Goal: Transaction & Acquisition: Book appointment/travel/reservation

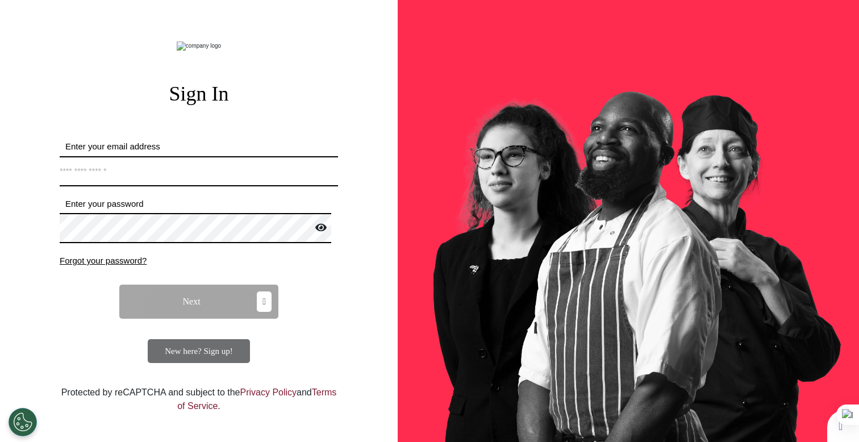
click at [226, 186] on input "Enter your email address" at bounding box center [199, 171] width 278 height 30
type input "**********"
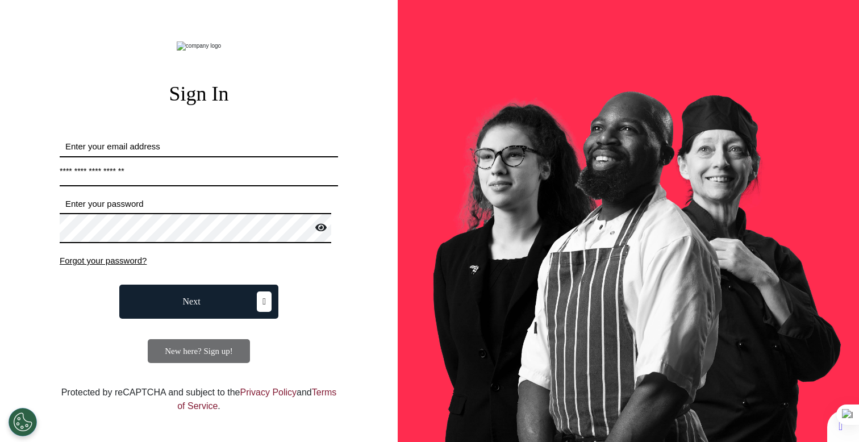
click at [208, 319] on button "Next" at bounding box center [198, 302] width 159 height 34
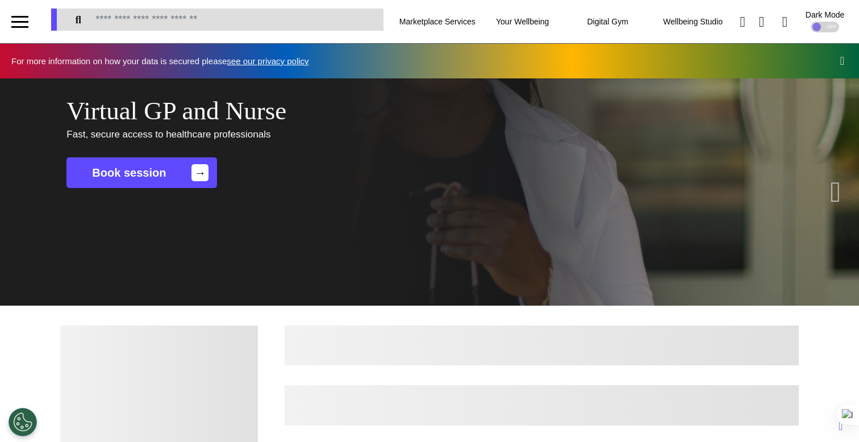
scroll to position [0, 429]
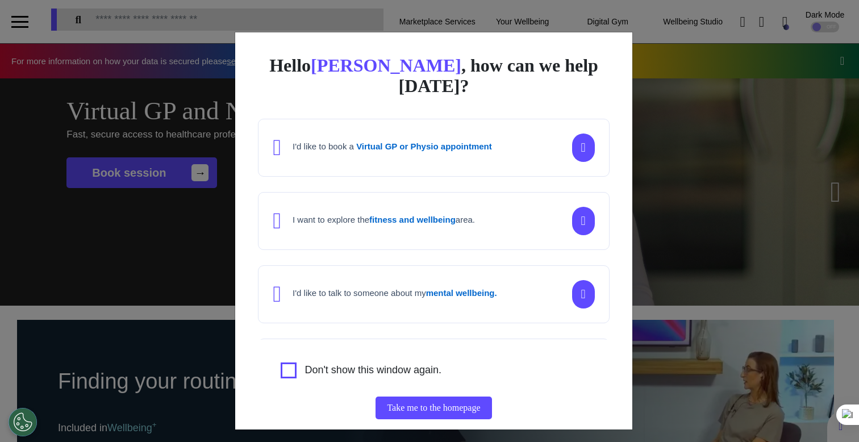
click at [135, 261] on div "Hello [PERSON_NAME] , how can we help [DATE]? I'd like to book a Virtual GP or …" at bounding box center [429, 221] width 859 height 442
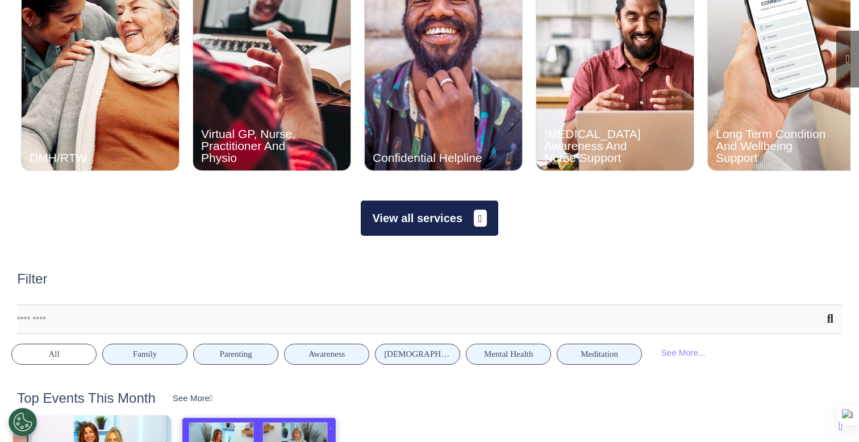
click at [407, 222] on button "View all services" at bounding box center [429, 218] width 137 height 35
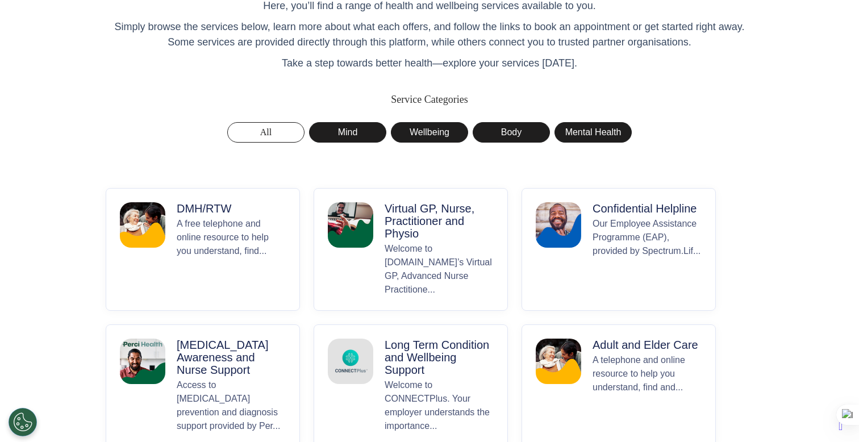
click at [418, 254] on p "Welcome to [DOMAIN_NAME]’s Virtual GP, Advanced Nurse Practitione..." at bounding box center [439, 269] width 109 height 55
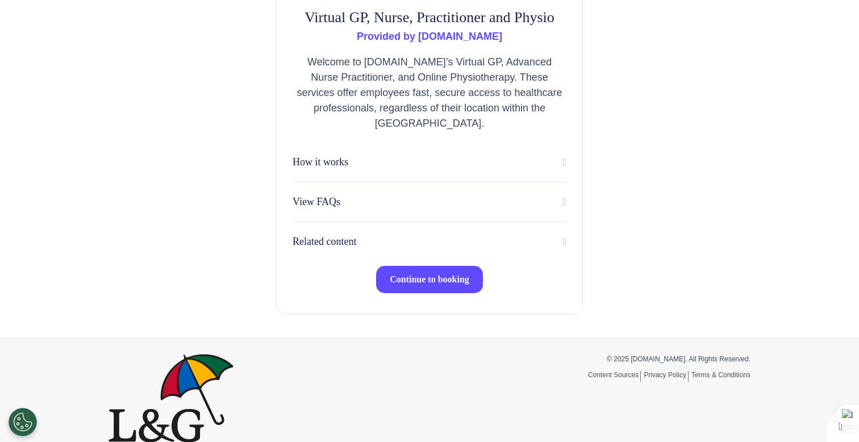
click at [429, 283] on span "Continue to booking" at bounding box center [430, 279] width 80 height 10
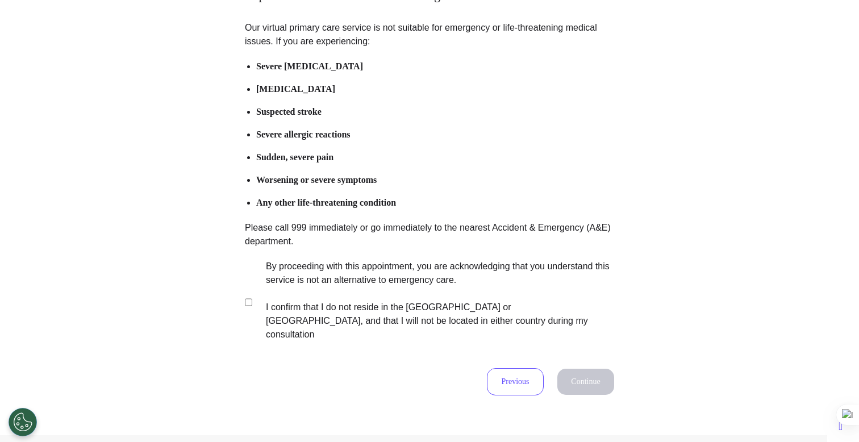
scroll to position [224, 0]
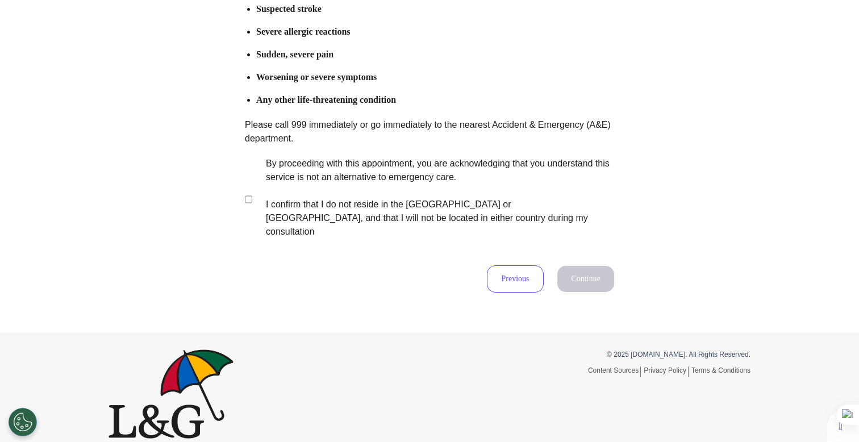
click at [358, 196] on label "By proceeding with this appointment, you are acknowledging that you understand …" at bounding box center [432, 198] width 356 height 82
click at [570, 266] on button "Continue" at bounding box center [585, 279] width 57 height 26
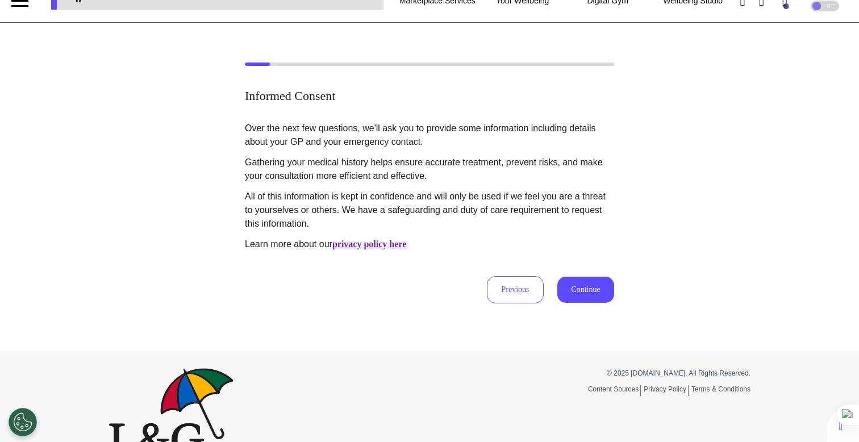
scroll to position [0, 0]
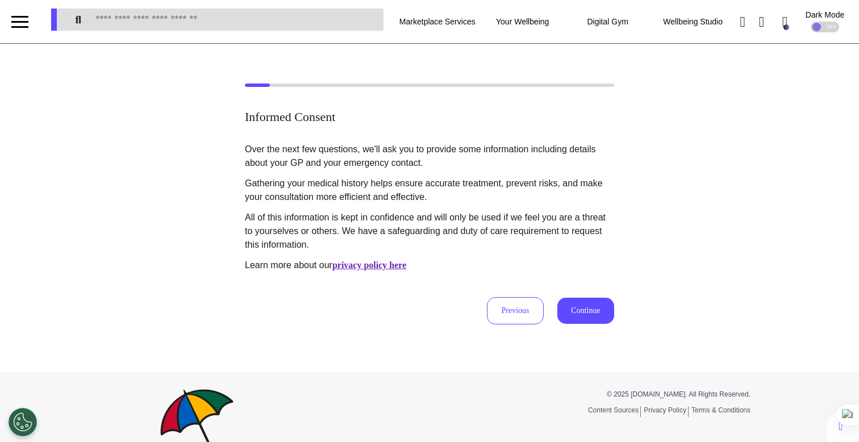
click at [597, 310] on button "Continue" at bounding box center [585, 311] width 57 height 26
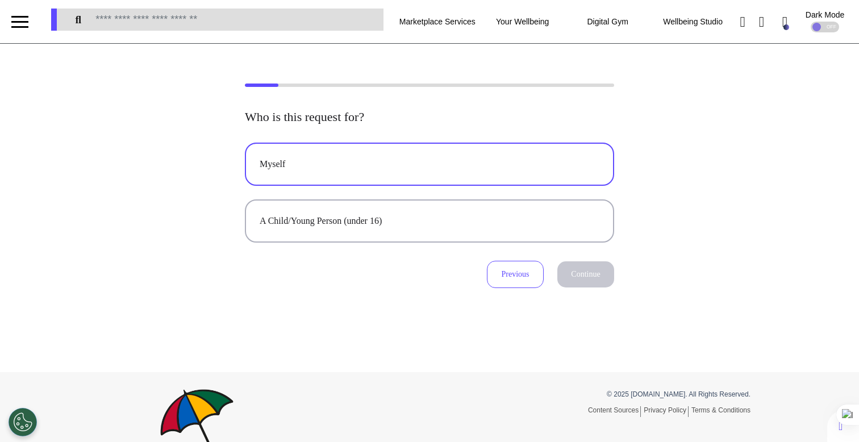
click at [427, 166] on div "Myself" at bounding box center [430, 164] width 340 height 14
click at [576, 270] on button "Continue" at bounding box center [585, 274] width 57 height 26
select select "****"
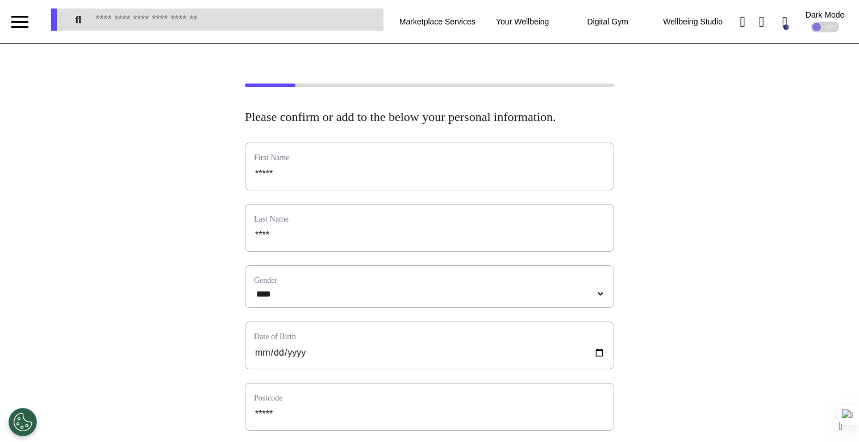
click at [546, 286] on label "Gender" at bounding box center [429, 280] width 351 height 12
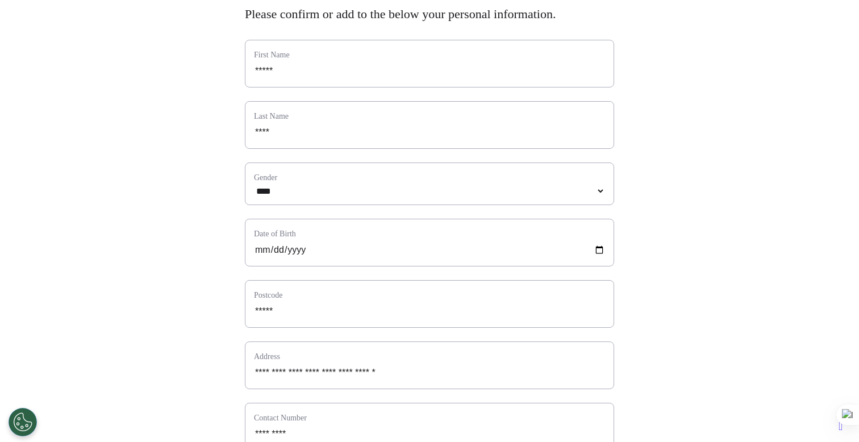
scroll to position [558, 0]
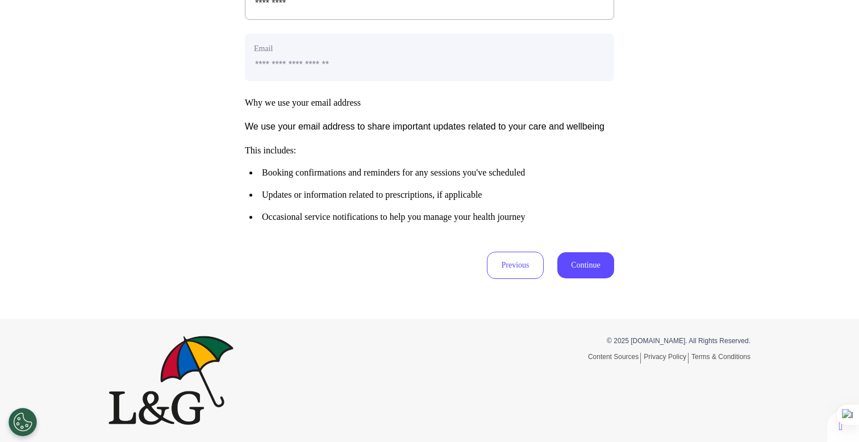
click at [599, 269] on button "Continue" at bounding box center [585, 265] width 57 height 26
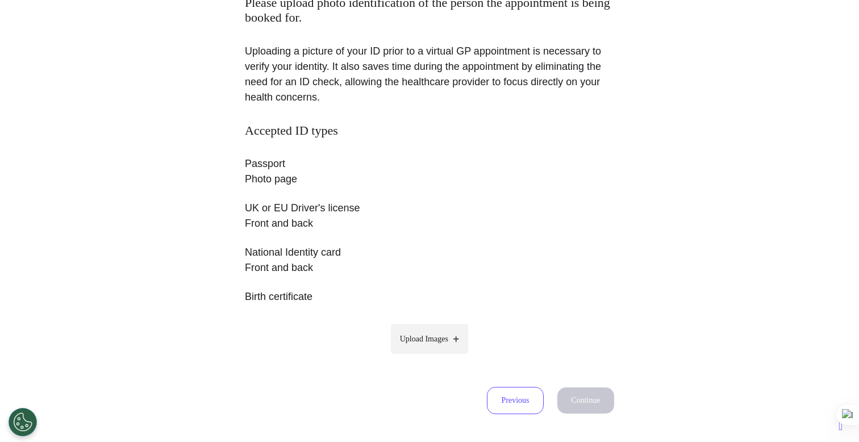
scroll to position [249, 0]
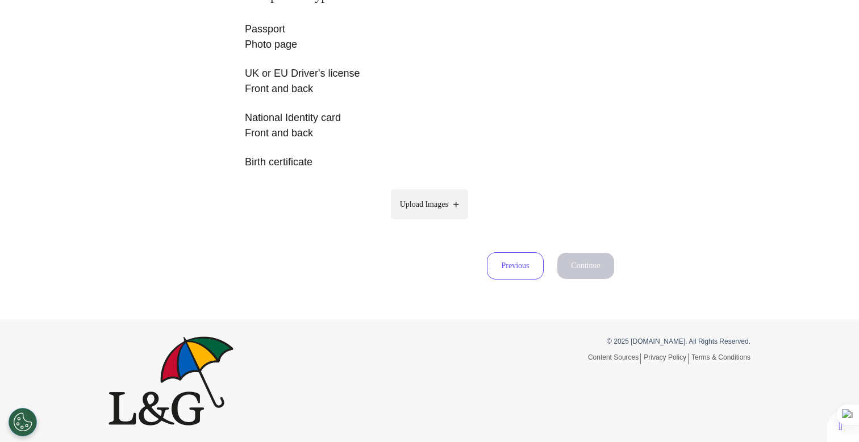
click at [440, 197] on label "Upload Images" at bounding box center [430, 204] width 78 height 30
click at [440, 222] on input "Upload Images" at bounding box center [429, 228] width 108 height 12
type input "**********"
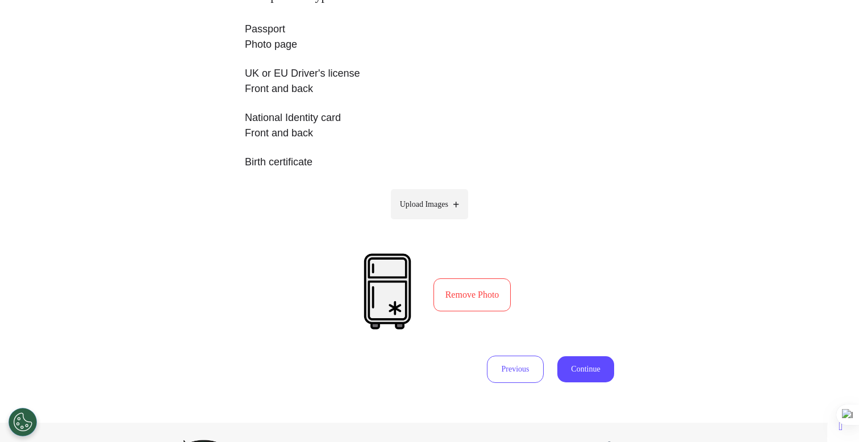
click at [440, 218] on label "Upload Images" at bounding box center [430, 204] width 78 height 30
click at [440, 222] on input "Upload Images" at bounding box center [429, 228] width 108 height 12
type input "**********"
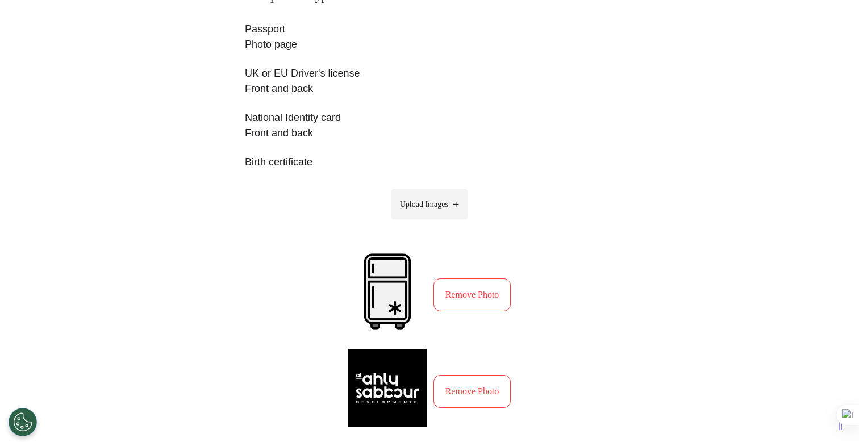
scroll to position [393, 0]
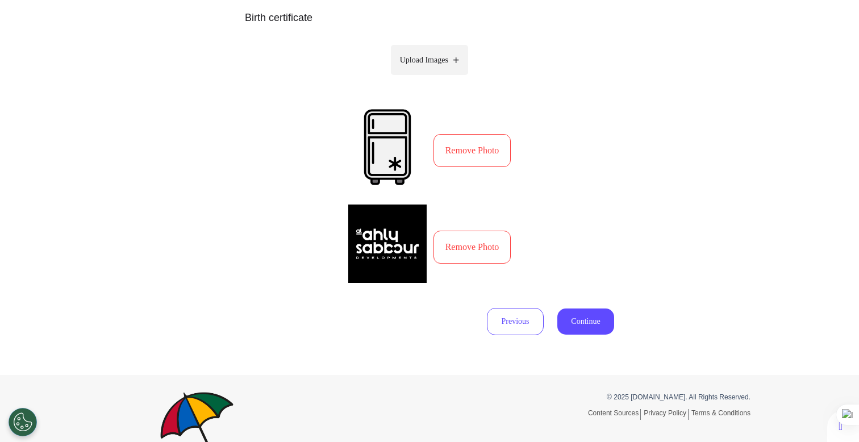
click at [583, 318] on button "Continue" at bounding box center [585, 321] width 57 height 26
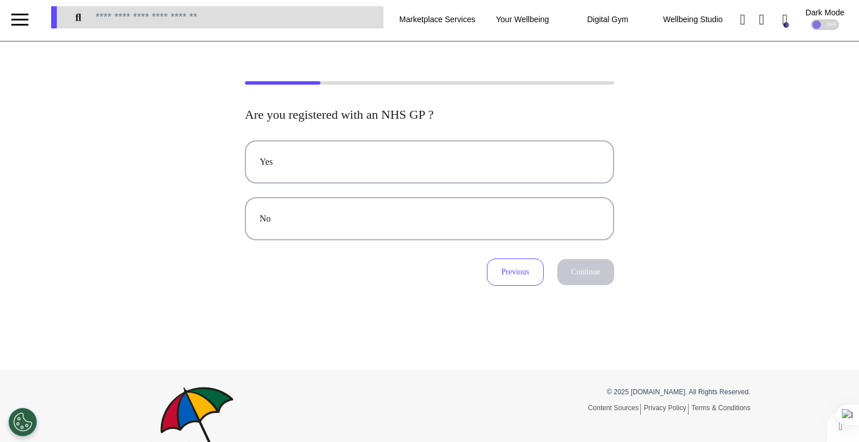
scroll to position [0, 0]
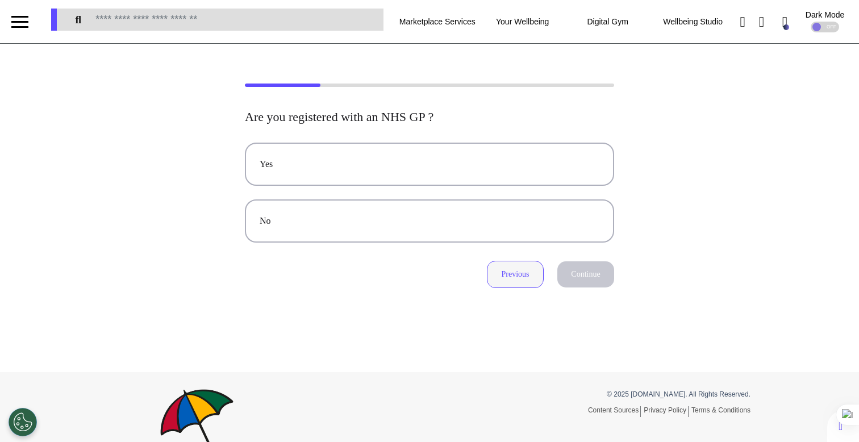
click at [511, 278] on button "Previous" at bounding box center [515, 274] width 57 height 27
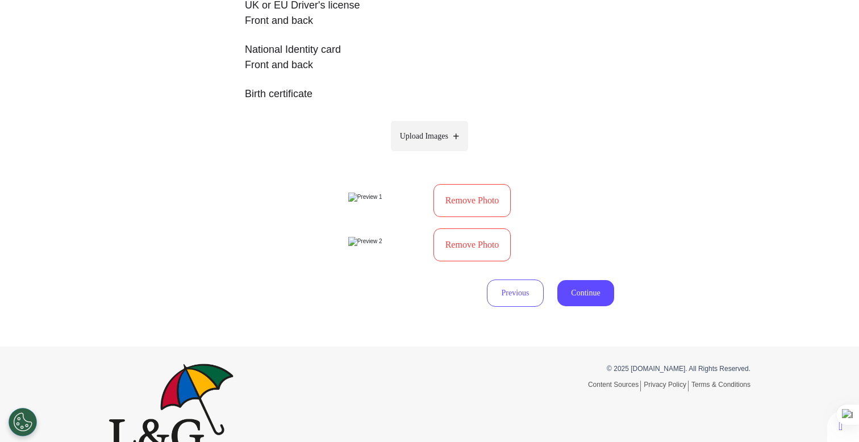
scroll to position [317, 0]
click at [572, 297] on button "Continue" at bounding box center [585, 293] width 57 height 26
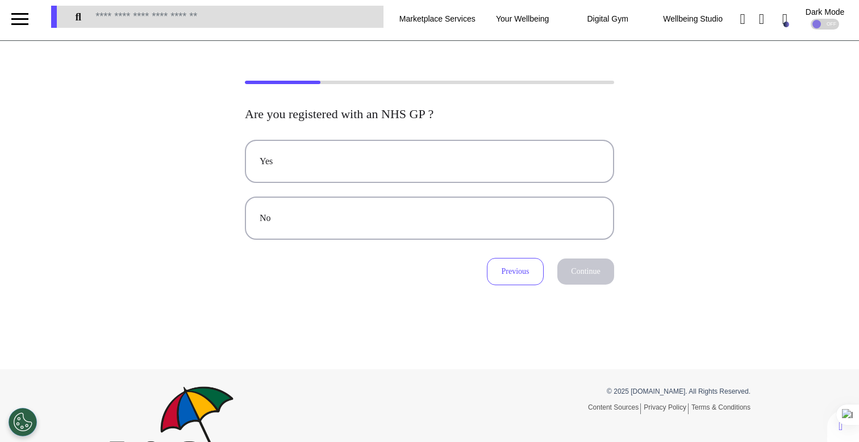
scroll to position [0, 0]
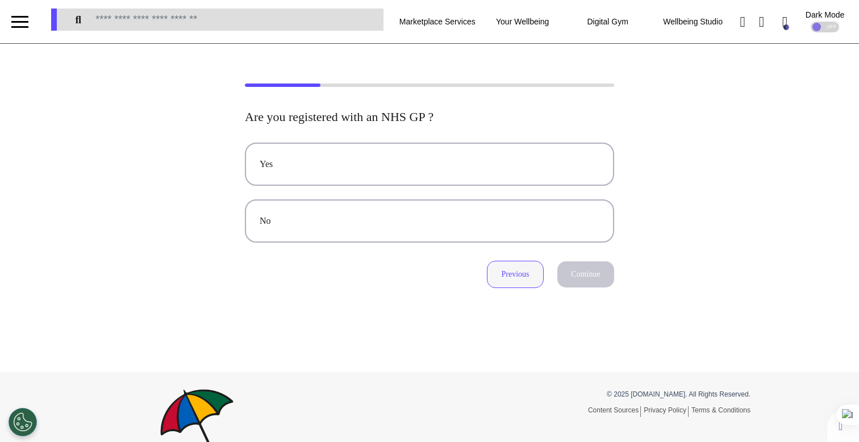
click at [530, 283] on button "Previous" at bounding box center [515, 274] width 57 height 27
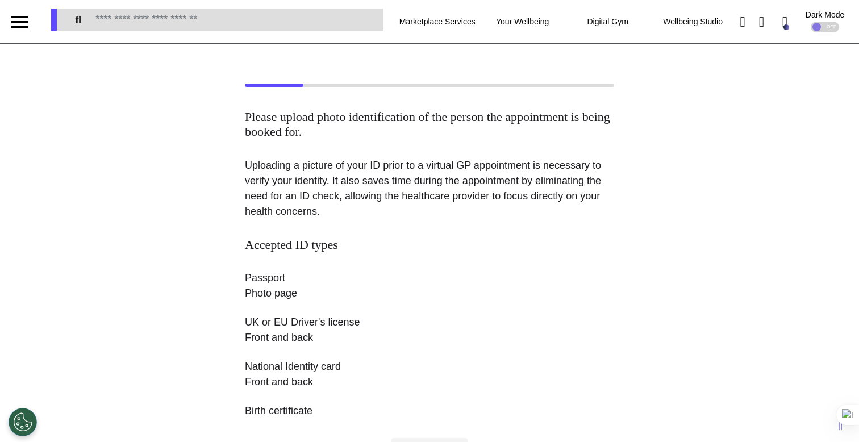
scroll to position [344, 0]
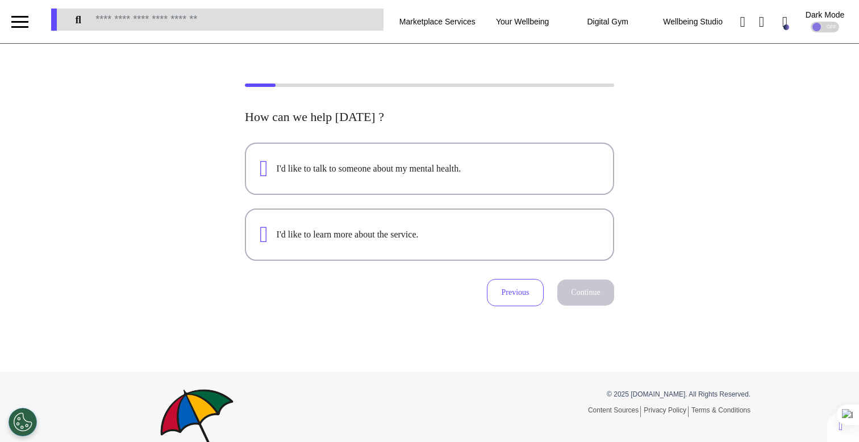
click at [24, 26] on div at bounding box center [19, 27] width 17 height 2
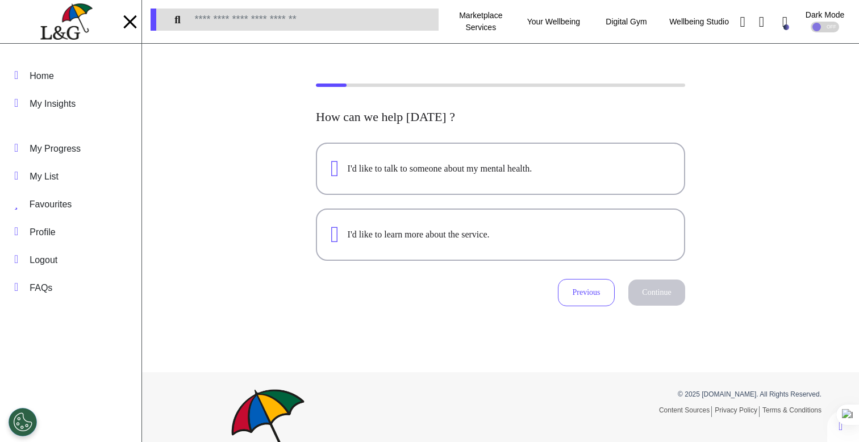
click at [74, 26] on img at bounding box center [66, 21] width 52 height 37
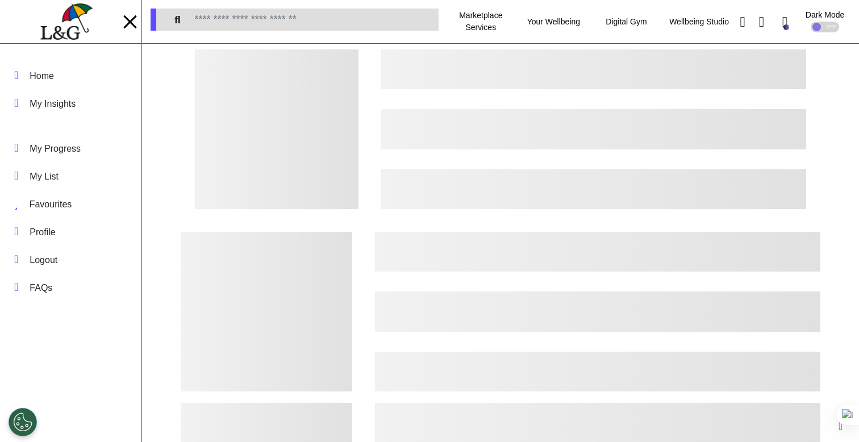
click at [350, 206] on div at bounding box center [277, 129] width 164 height 160
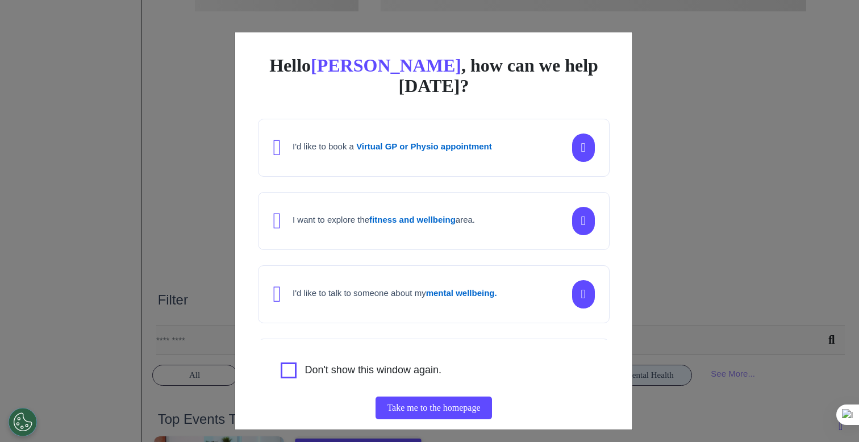
scroll to position [0, 429]
click at [677, 114] on div "Hello [PERSON_NAME] , how can we help [DATE]? I'd like to book a Virtual GP or …" at bounding box center [429, 221] width 859 height 442
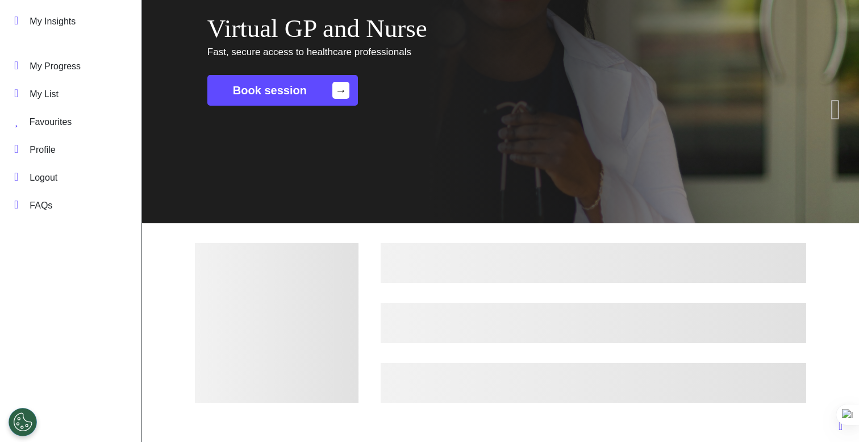
scroll to position [189, 0]
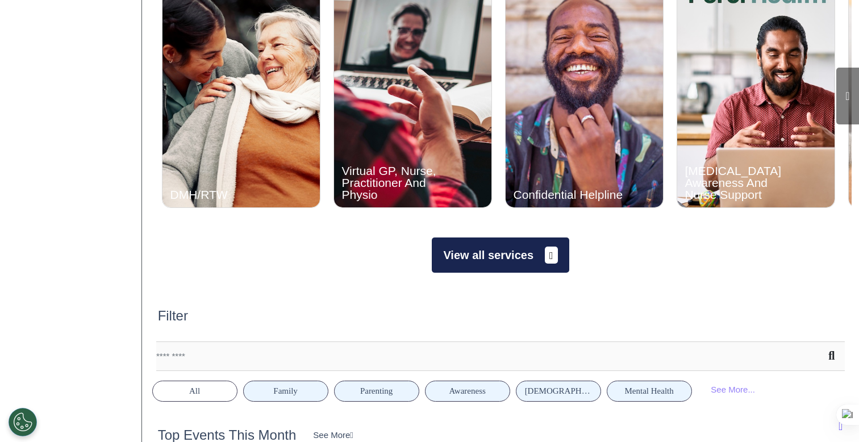
click at [512, 245] on button "View all services" at bounding box center [500, 254] width 137 height 35
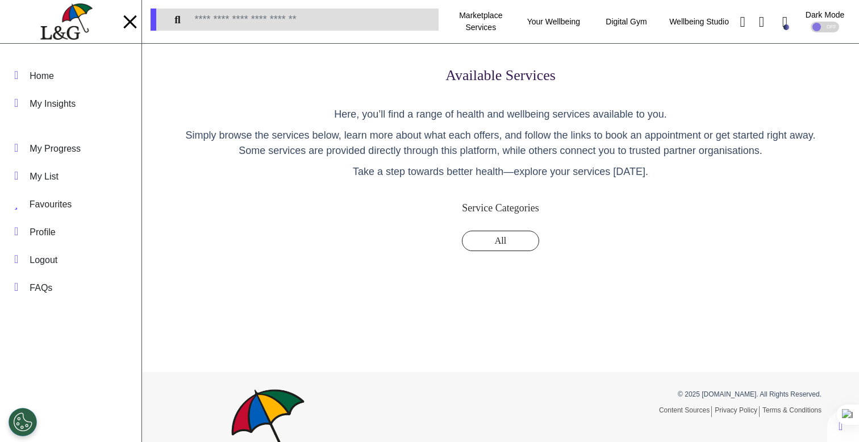
click at [126, 26] on div at bounding box center [129, 21] width 13 height 13
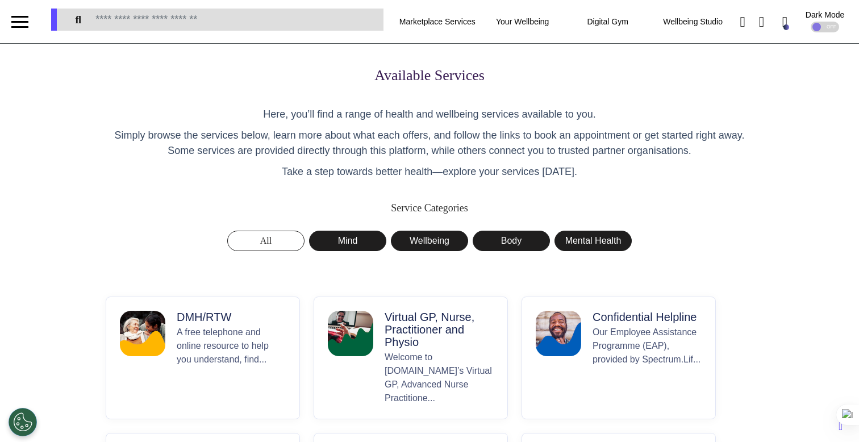
click at [463, 392] on p "Welcome to [DOMAIN_NAME]’s Virtual GP, Advanced Nurse Practitione..." at bounding box center [439, 377] width 109 height 55
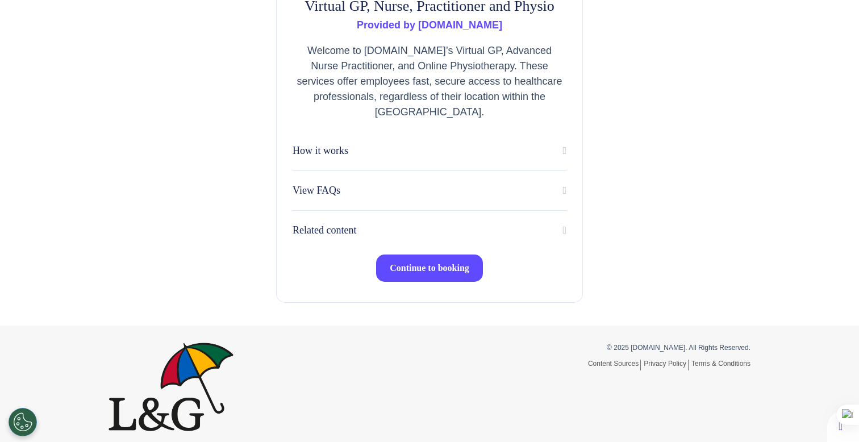
click at [442, 268] on span "Continue to booking" at bounding box center [430, 268] width 80 height 10
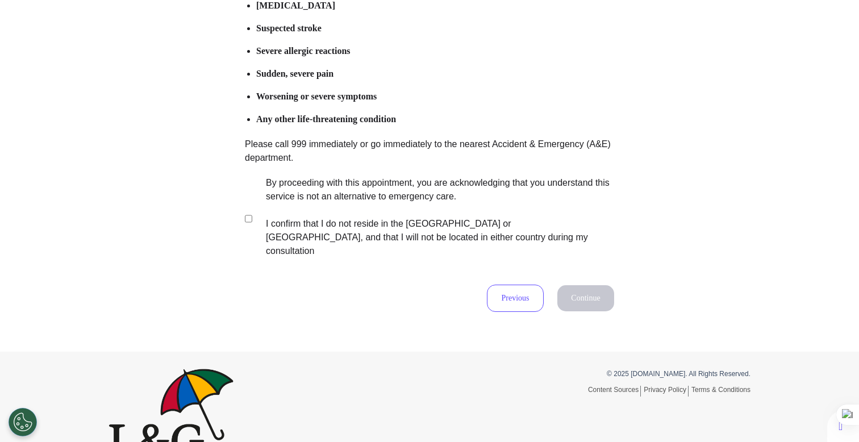
scroll to position [224, 0]
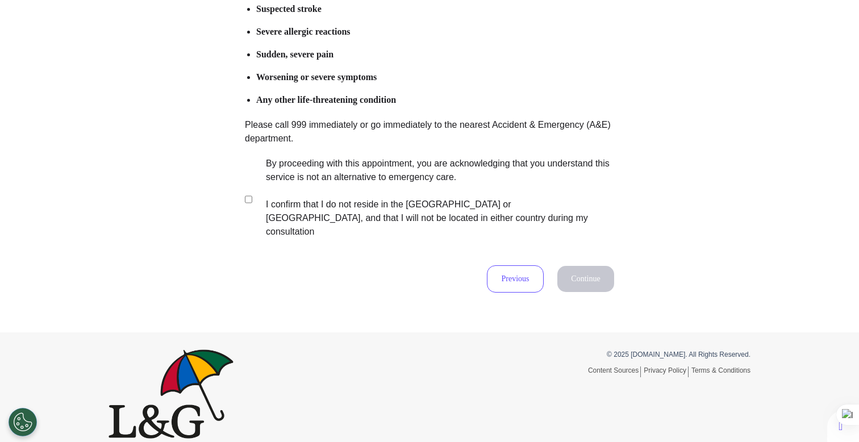
click at [441, 180] on label "By proceeding with this appointment, you are acknowledging that you understand …" at bounding box center [432, 198] width 356 height 82
click at [585, 266] on button "Continue" at bounding box center [585, 279] width 57 height 26
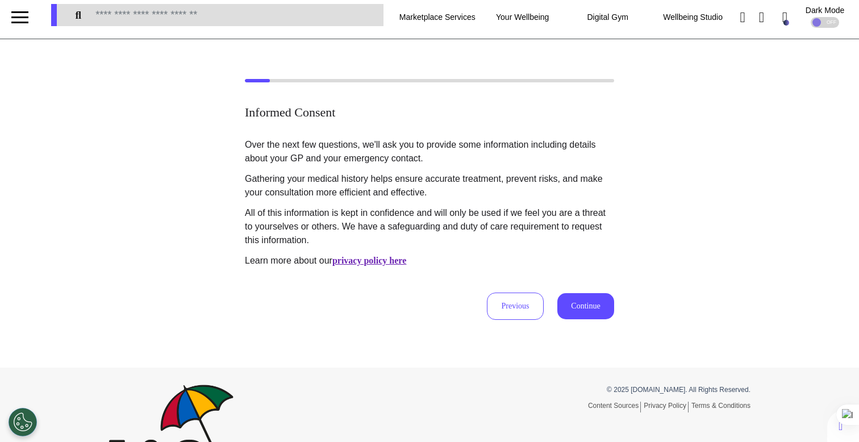
scroll to position [0, 0]
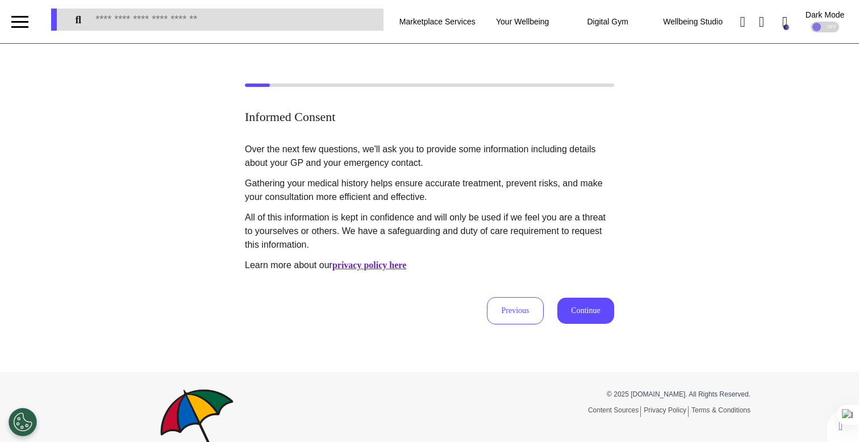
click at [592, 308] on button "Continue" at bounding box center [585, 311] width 57 height 26
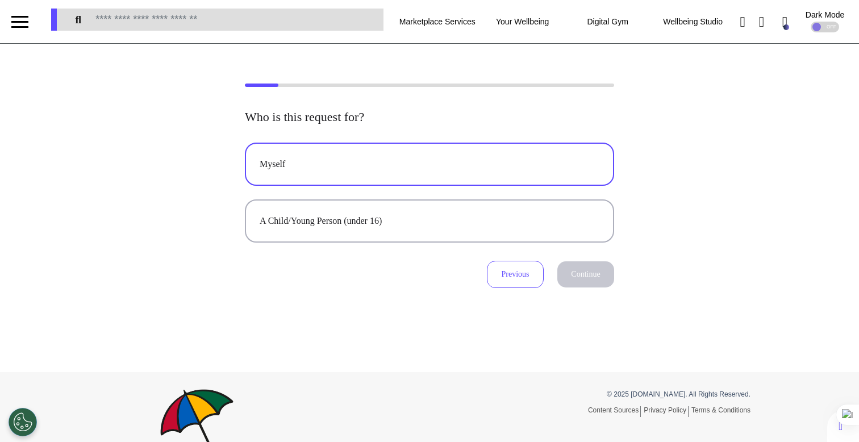
click at [468, 151] on button "Myself" at bounding box center [429, 164] width 369 height 43
click at [571, 276] on button "Continue" at bounding box center [585, 274] width 57 height 26
select select "******"
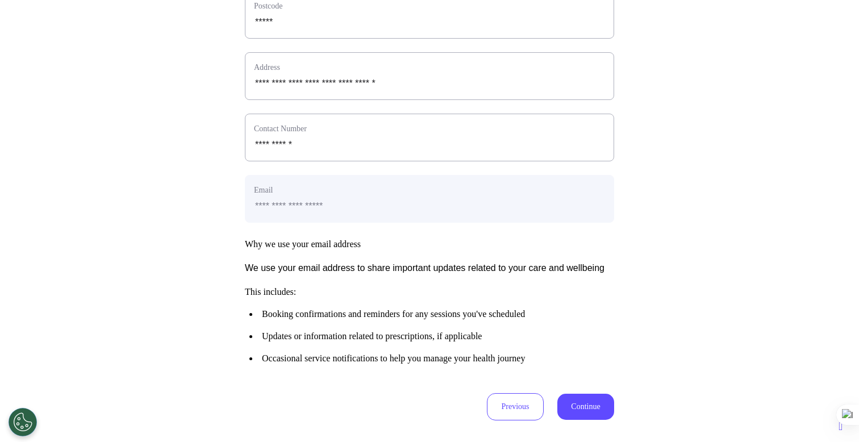
scroll to position [470, 0]
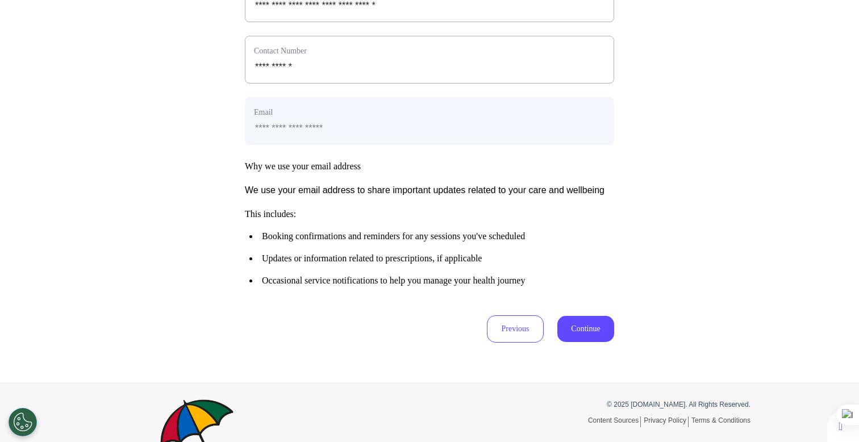
click at [582, 342] on button "Continue" at bounding box center [585, 329] width 57 height 26
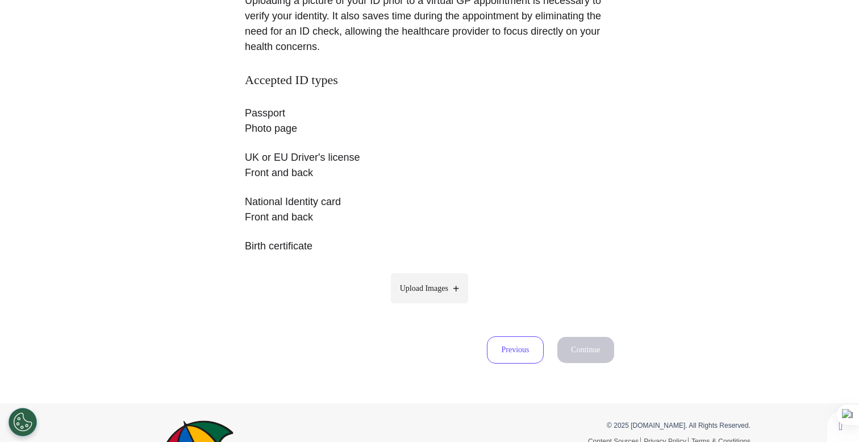
scroll to position [249, 0]
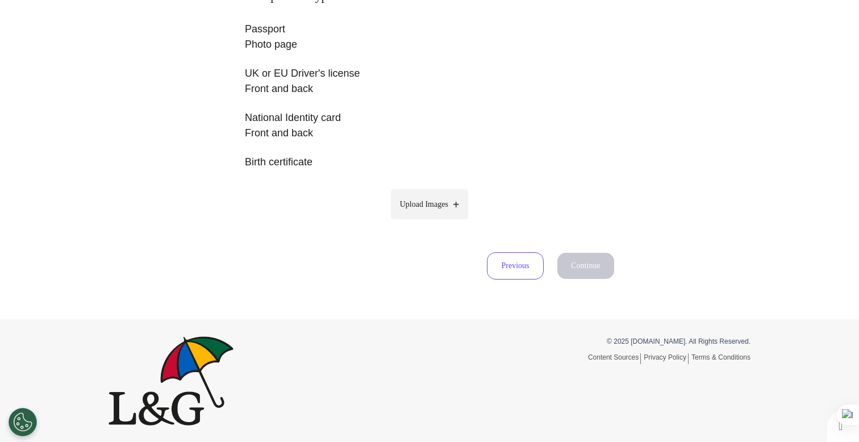
click at [427, 203] on span "Upload Images" at bounding box center [424, 204] width 48 height 12
click at [427, 222] on input "Upload Images" at bounding box center [429, 228] width 108 height 12
type input "**********"
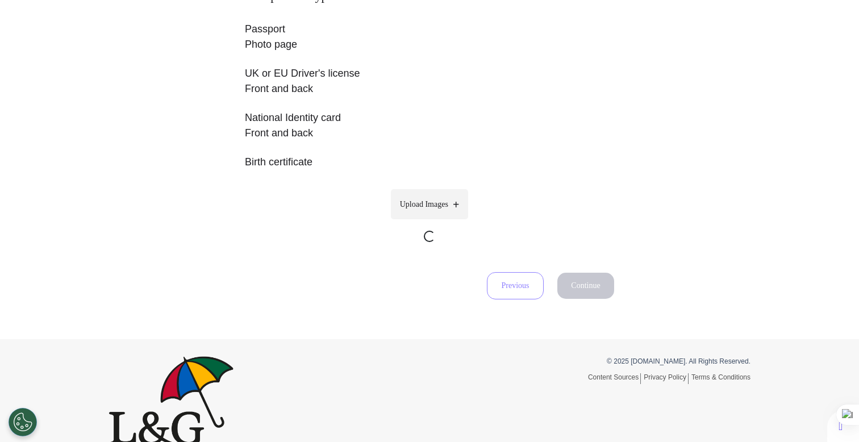
click at [432, 208] on span "Upload Images" at bounding box center [424, 204] width 48 height 12
click at [432, 242] on input "Upload Images" at bounding box center [429, 248] width 108 height 12
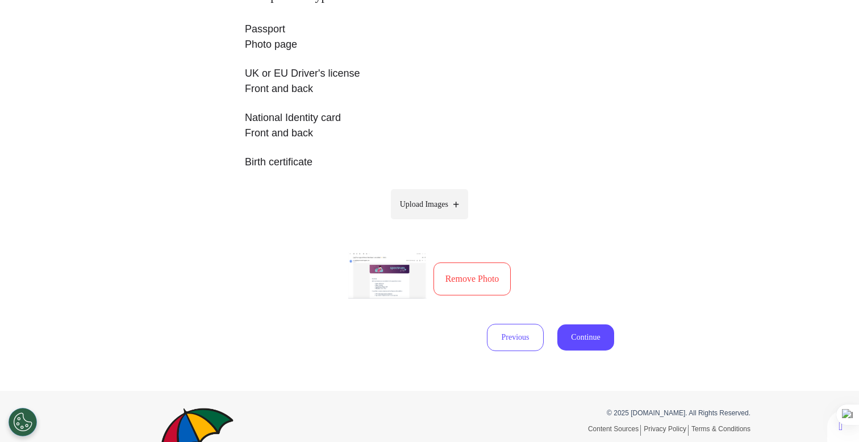
type input "**********"
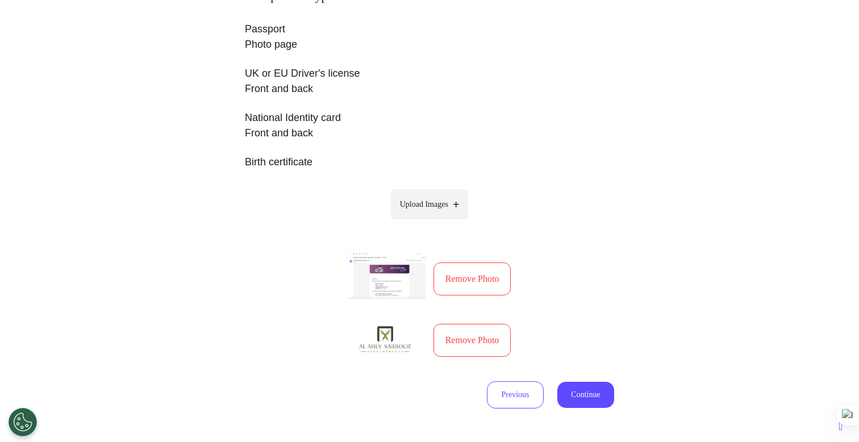
click at [579, 392] on button "Continue" at bounding box center [585, 395] width 57 height 26
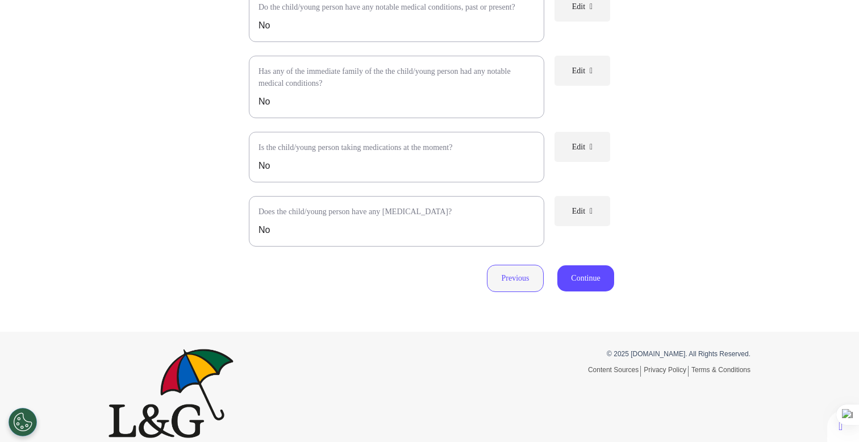
click at [510, 292] on button "Previous" at bounding box center [515, 278] width 57 height 27
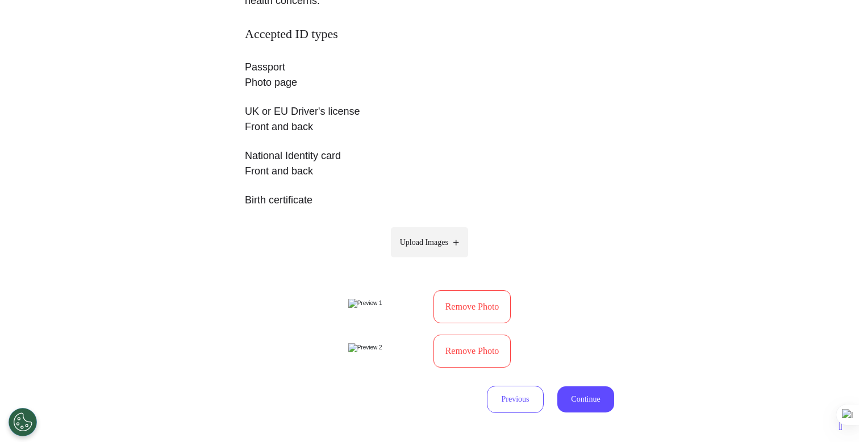
scroll to position [222, 0]
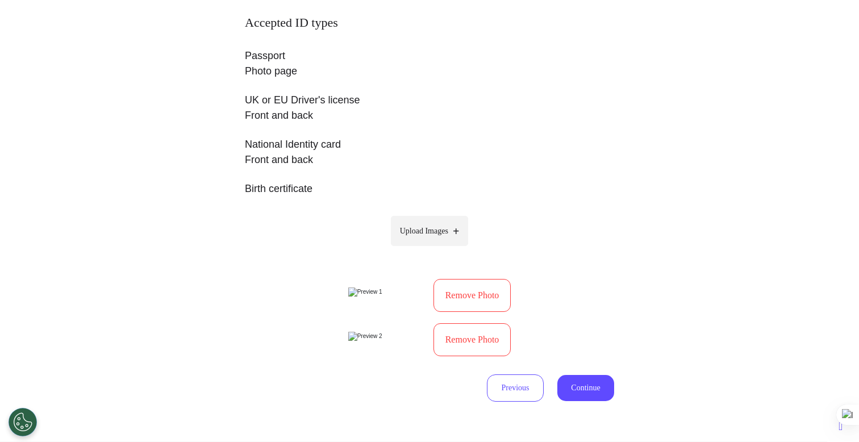
click at [477, 329] on button "Remove Photo" at bounding box center [472, 339] width 78 height 33
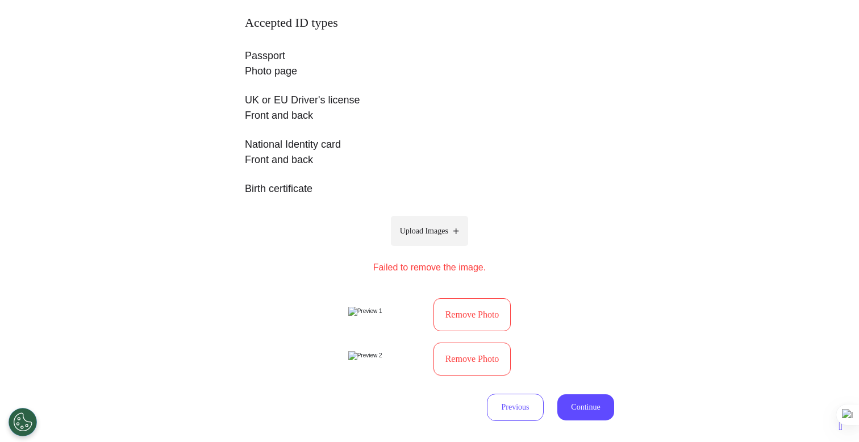
click at [445, 242] on label "Upload Images" at bounding box center [430, 231] width 78 height 30
click at [445, 249] on input "Upload Images" at bounding box center [429, 255] width 108 height 12
click at [454, 354] on button "Remove Photo" at bounding box center [472, 359] width 78 height 33
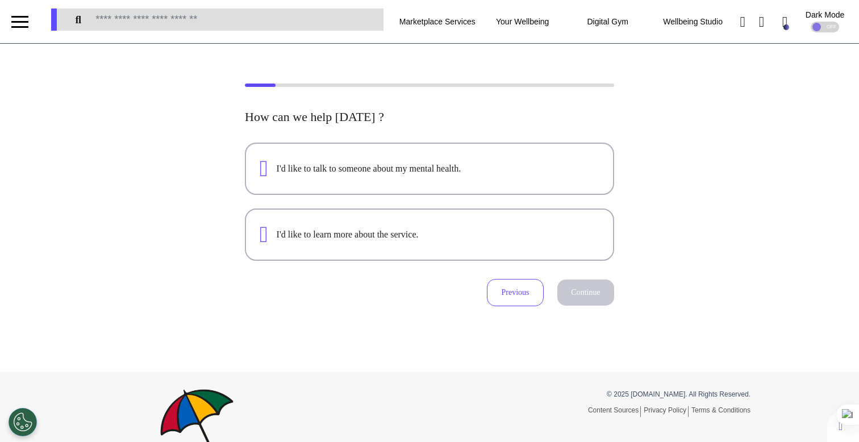
click at [24, 22] on div at bounding box center [19, 22] width 17 height 2
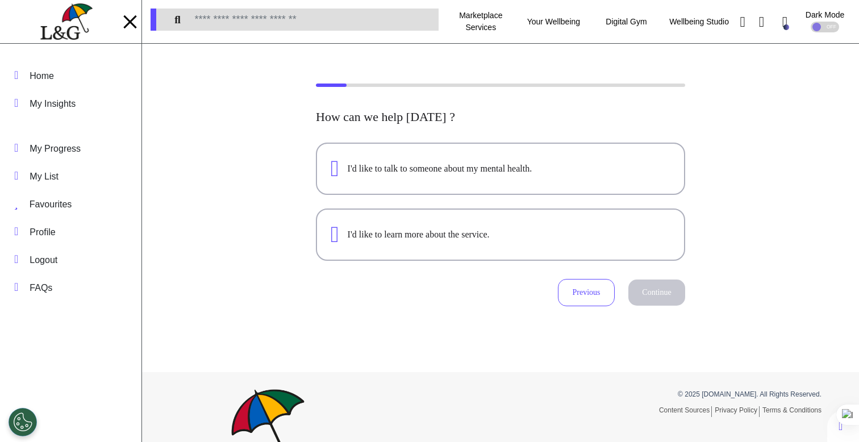
click at [55, 32] on img at bounding box center [66, 21] width 52 height 37
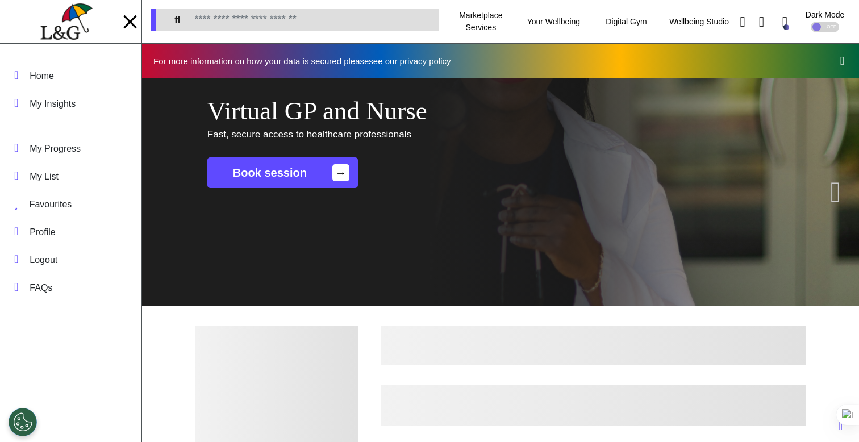
click at [352, 282] on div "Virtual GP and Nurse Fast, secure access to healthcare professionals Book sessi…" at bounding box center [500, 191] width 717 height 227
click at [126, 18] on div at bounding box center [129, 21] width 13 height 13
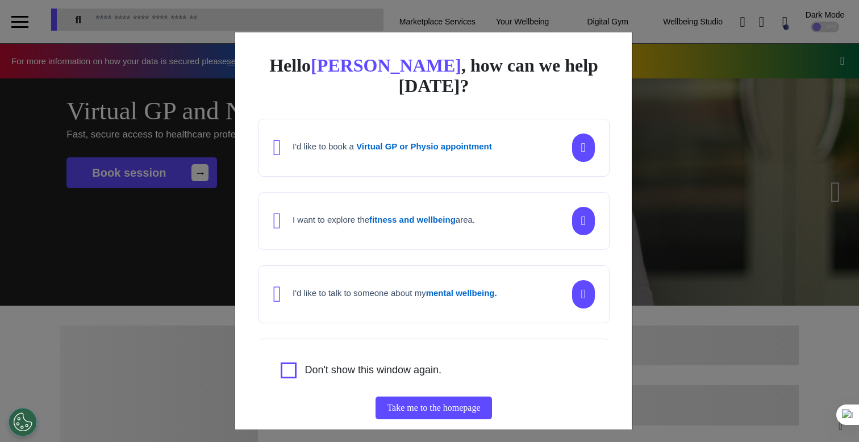
click at [641, 209] on div "Hello [PERSON_NAME] , how can we help [DATE]? I'd like to book a Virtual GP or …" at bounding box center [429, 221] width 859 height 442
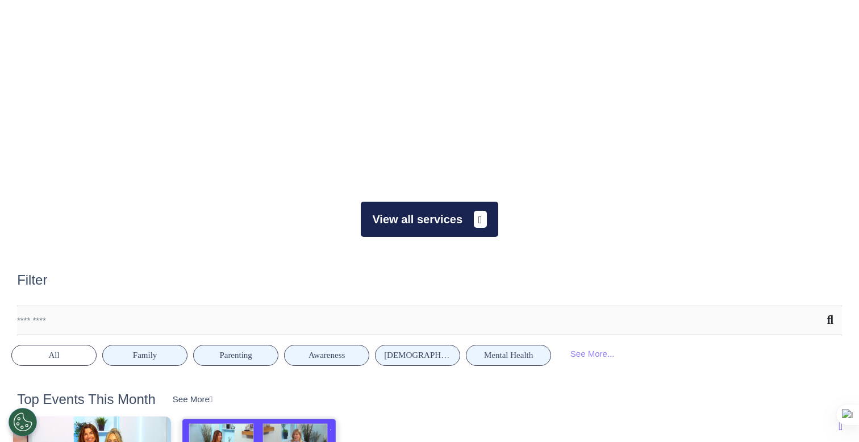
click at [442, 234] on button "View all services" at bounding box center [429, 219] width 137 height 35
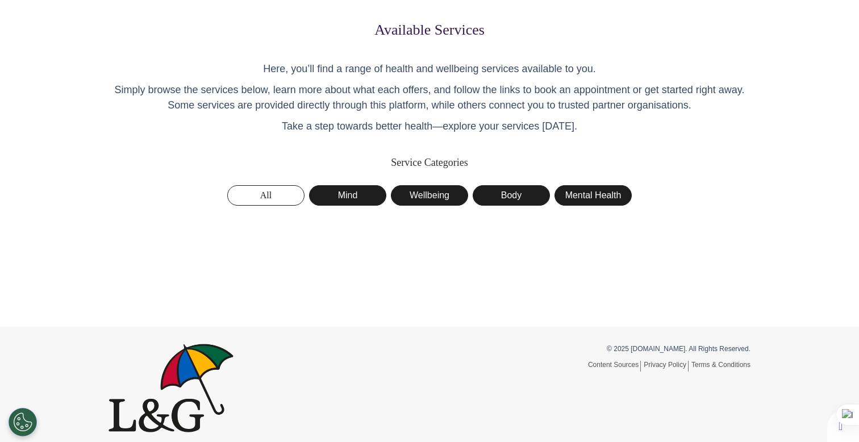
scroll to position [53, 0]
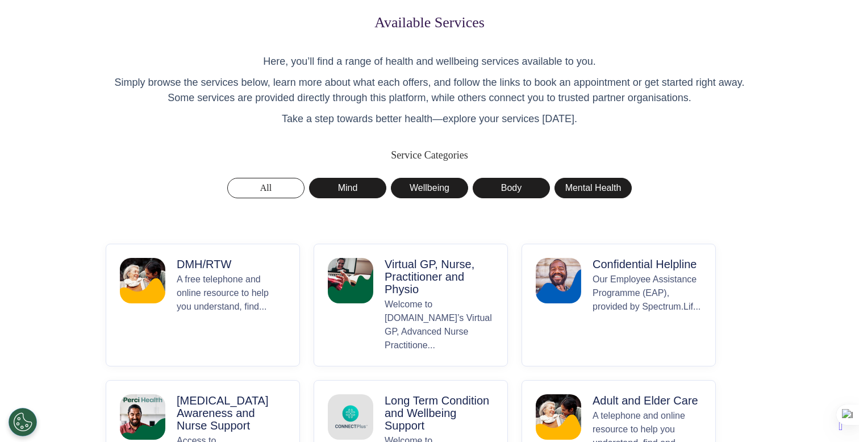
click at [402, 290] on p "Virtual GP, Nurse, Practitioner and Physio" at bounding box center [439, 276] width 109 height 37
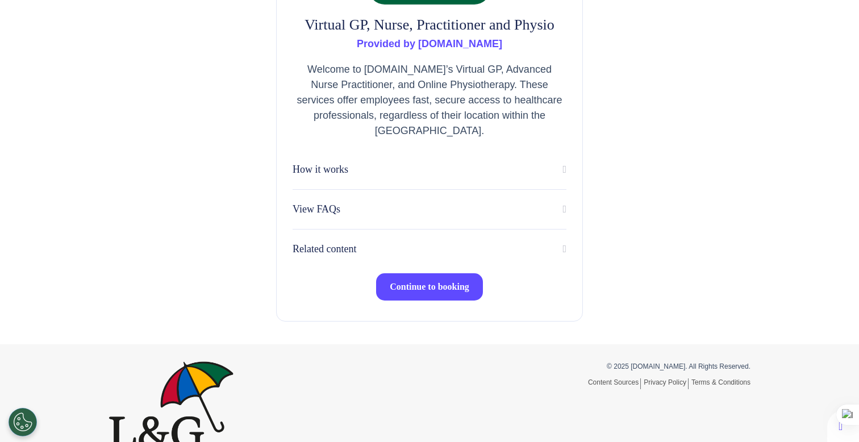
click at [416, 295] on button "Continue to booking" at bounding box center [429, 286] width 107 height 27
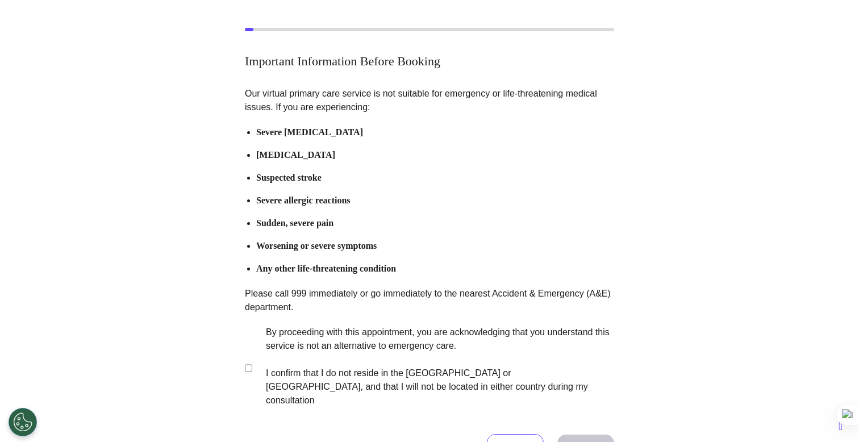
scroll to position [224, 0]
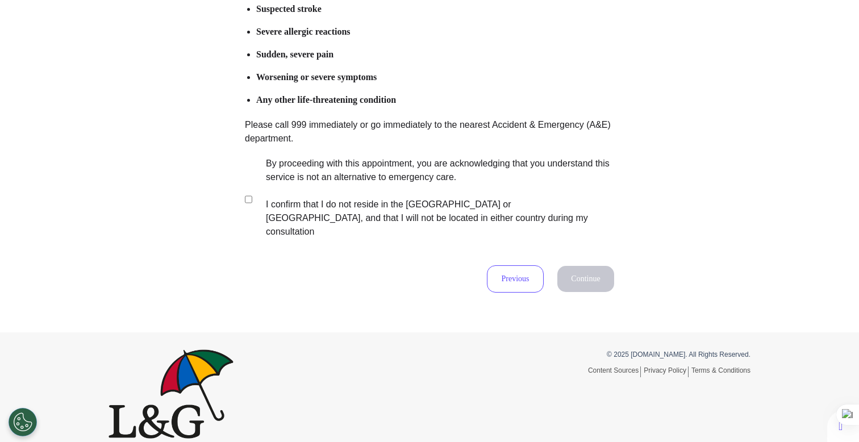
click at [371, 182] on label "By proceeding with this appointment, you are acknowledging that you understand …" at bounding box center [432, 198] width 356 height 82
click at [605, 266] on button "Continue" at bounding box center [585, 279] width 57 height 26
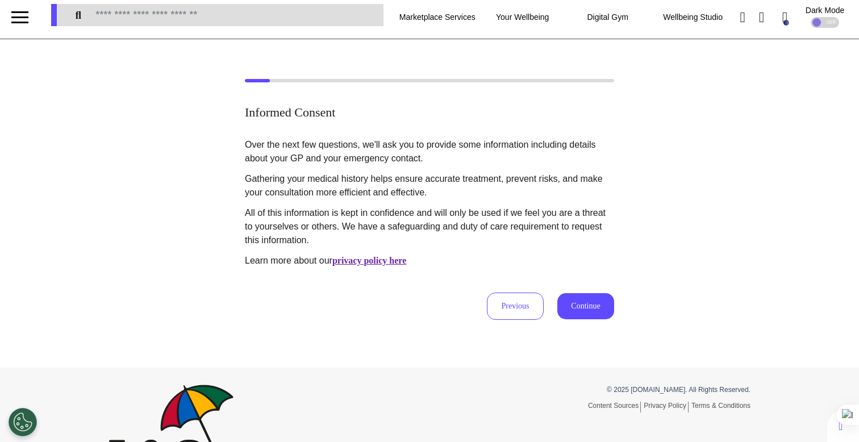
scroll to position [0, 0]
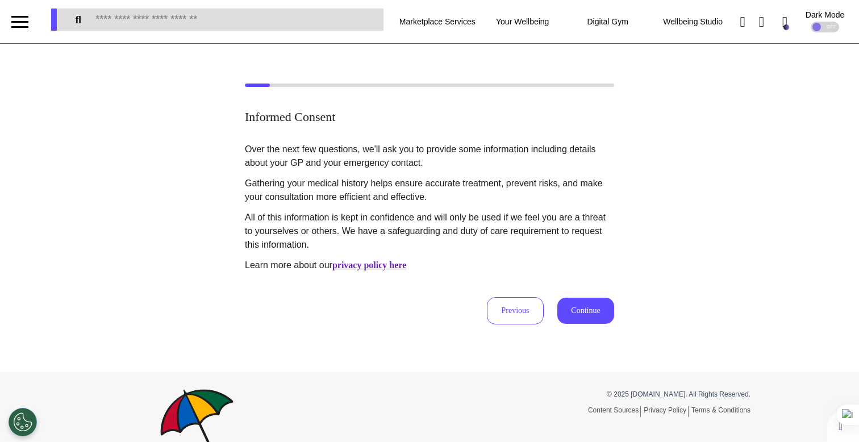
click at [579, 315] on button "Continue" at bounding box center [585, 311] width 57 height 26
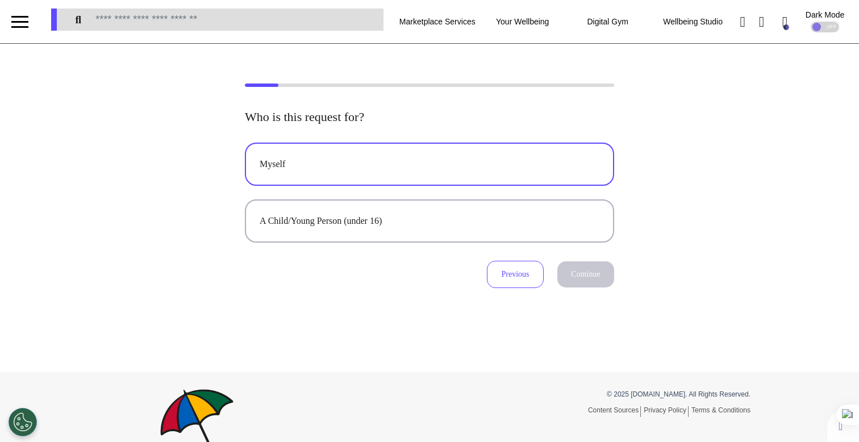
click at [466, 172] on button "Myself" at bounding box center [429, 164] width 369 height 43
click at [573, 270] on button "Continue" at bounding box center [585, 274] width 57 height 26
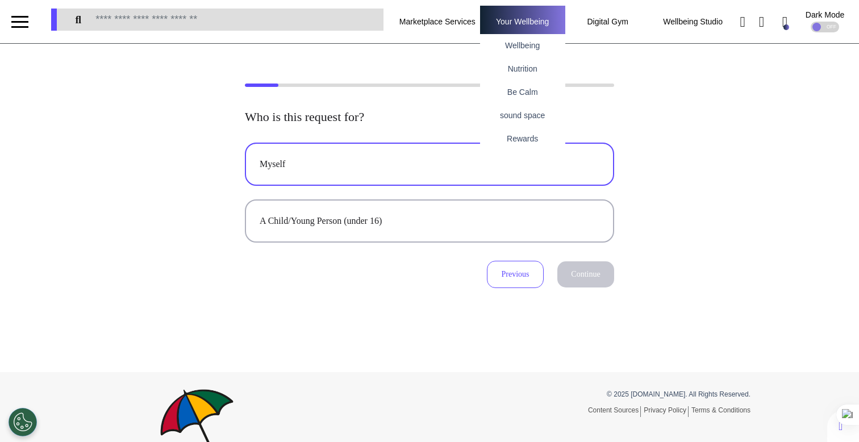
select select "******"
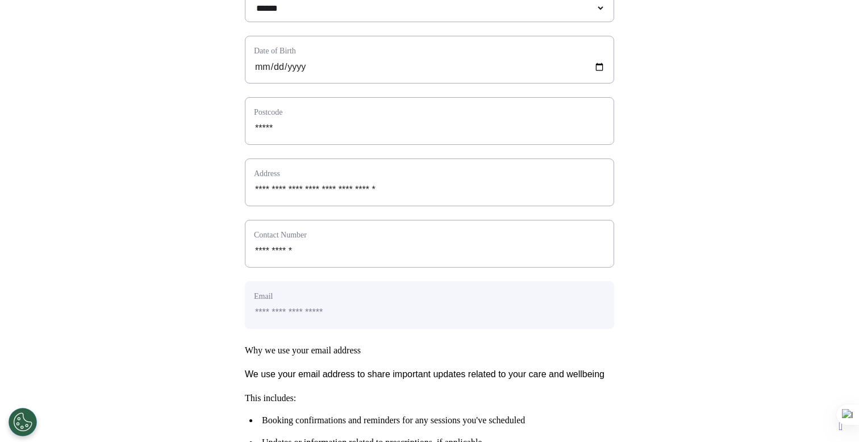
scroll to position [565, 0]
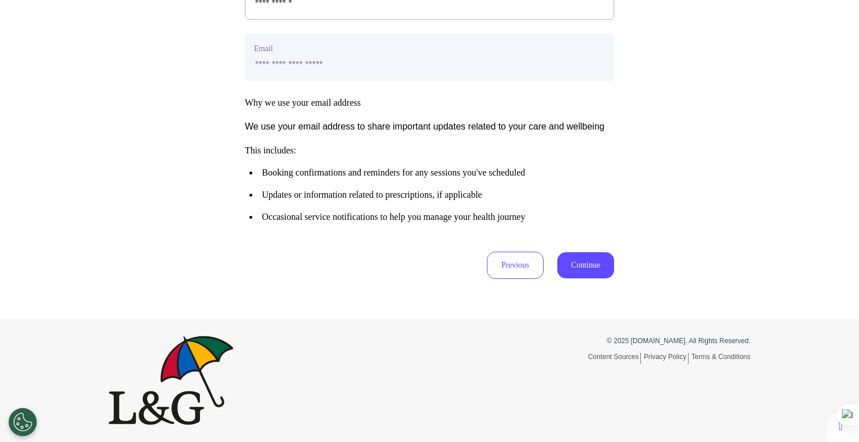
click at [591, 262] on button "Continue" at bounding box center [585, 265] width 57 height 26
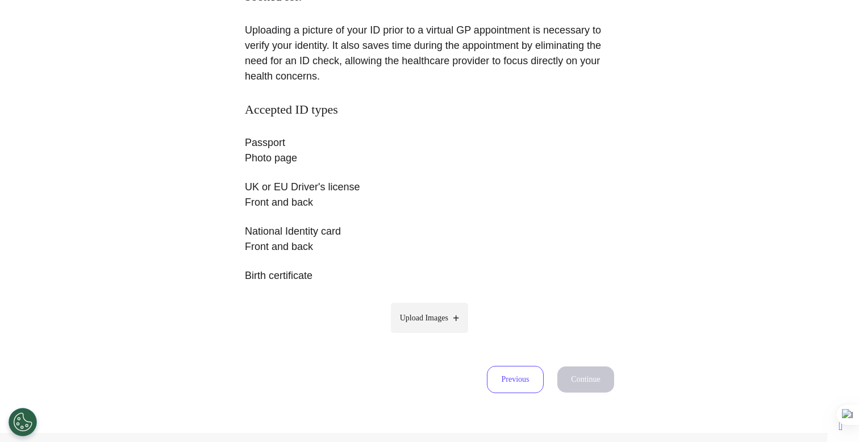
scroll to position [239, 0]
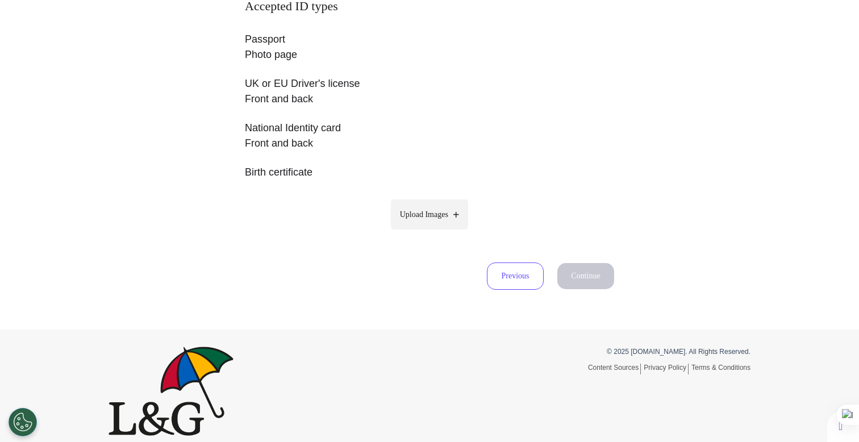
click at [411, 214] on span "Upload Images" at bounding box center [424, 214] width 48 height 12
click at [411, 232] on input "Upload Images" at bounding box center [429, 238] width 108 height 12
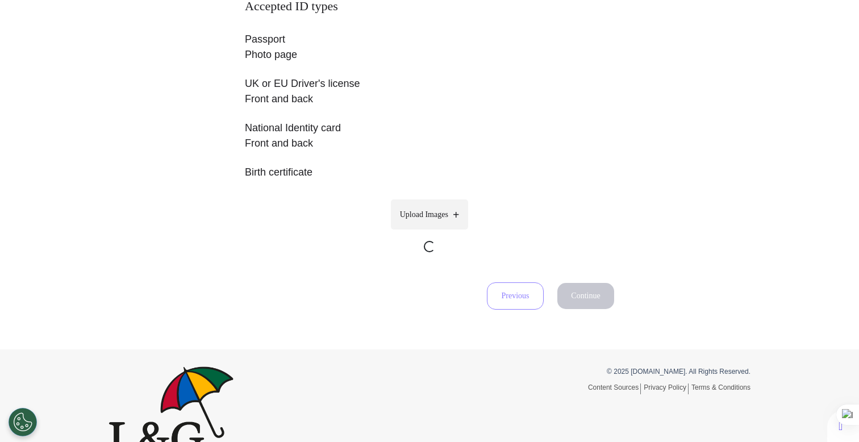
click at [413, 206] on label "Upload Images" at bounding box center [430, 214] width 78 height 30
click at [413, 252] on input "Upload Images" at bounding box center [429, 258] width 108 height 12
type input "**********"
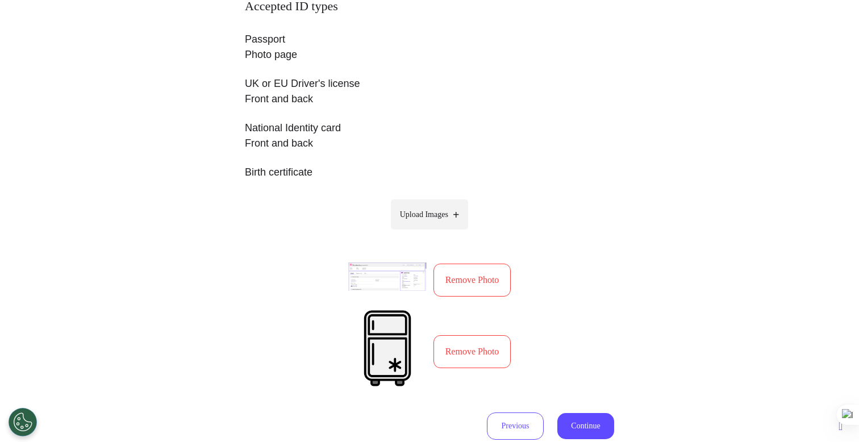
click at [624, 241] on div "Please upload photo identification of the person the appointment is being booke…" at bounding box center [429, 142] width 859 height 595
click at [560, 416] on button "Continue" at bounding box center [585, 426] width 57 height 26
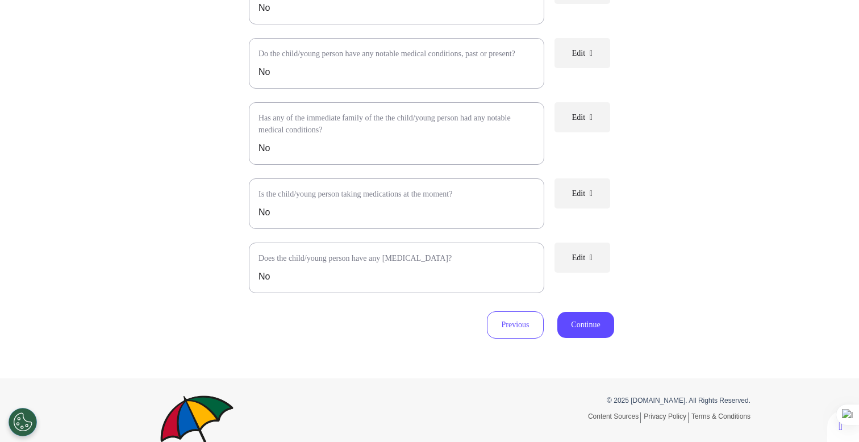
scroll to position [204, 0]
